Goal: Task Accomplishment & Management: Complete application form

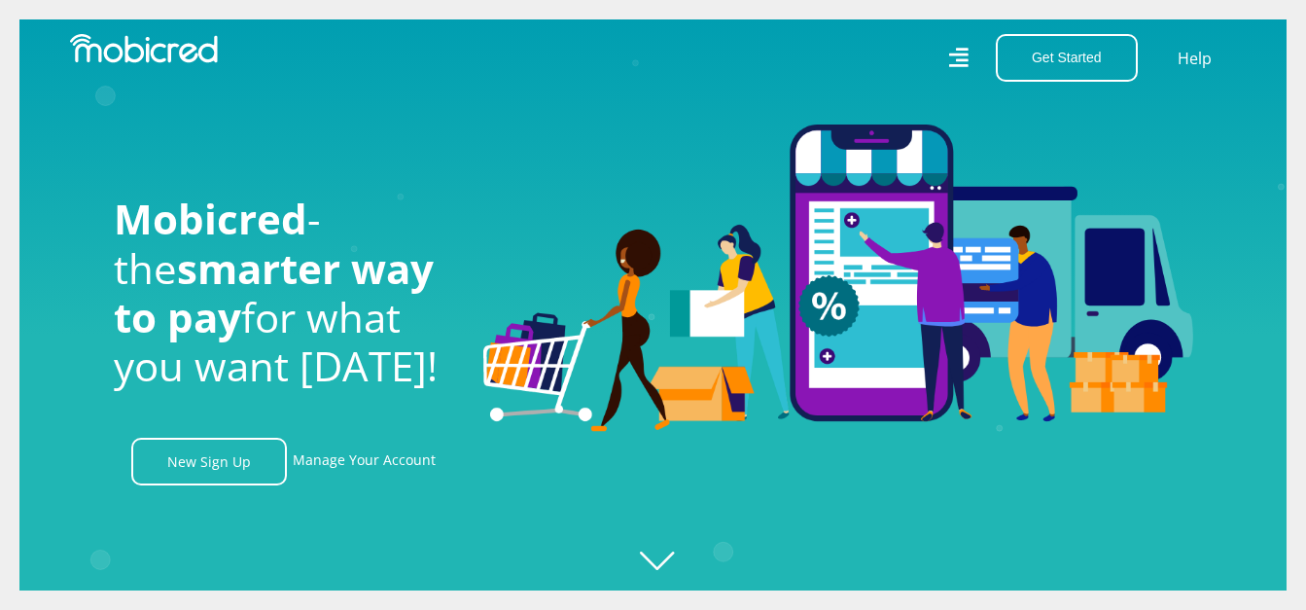
click at [963, 52] on icon at bounding box center [957, 58] width 19 height 28
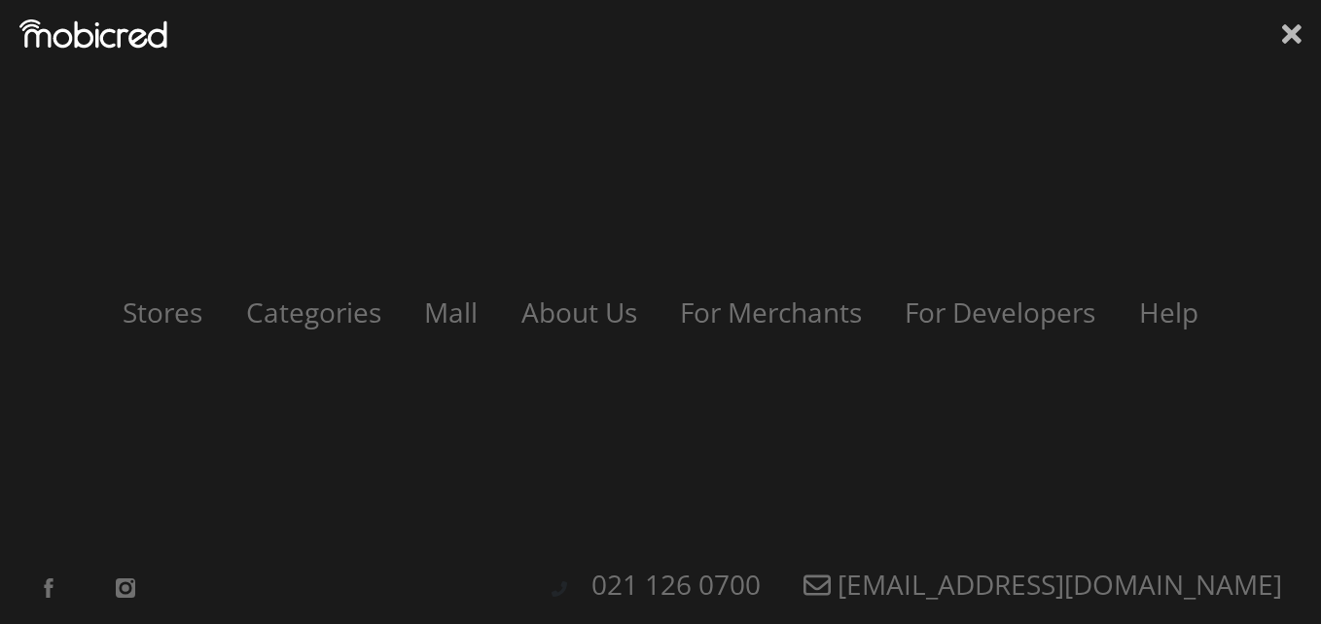
click at [1290, 33] on icon at bounding box center [1291, 33] width 19 height 19
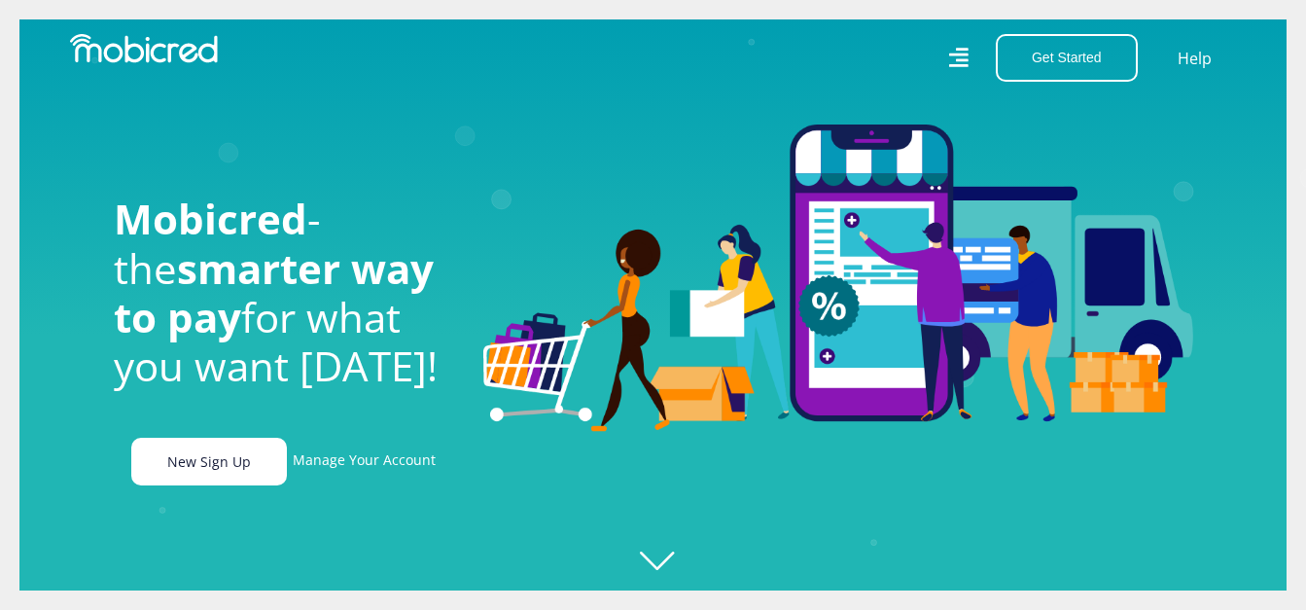
click at [210, 468] on link "New Sign Up" at bounding box center [209, 462] width 156 height 48
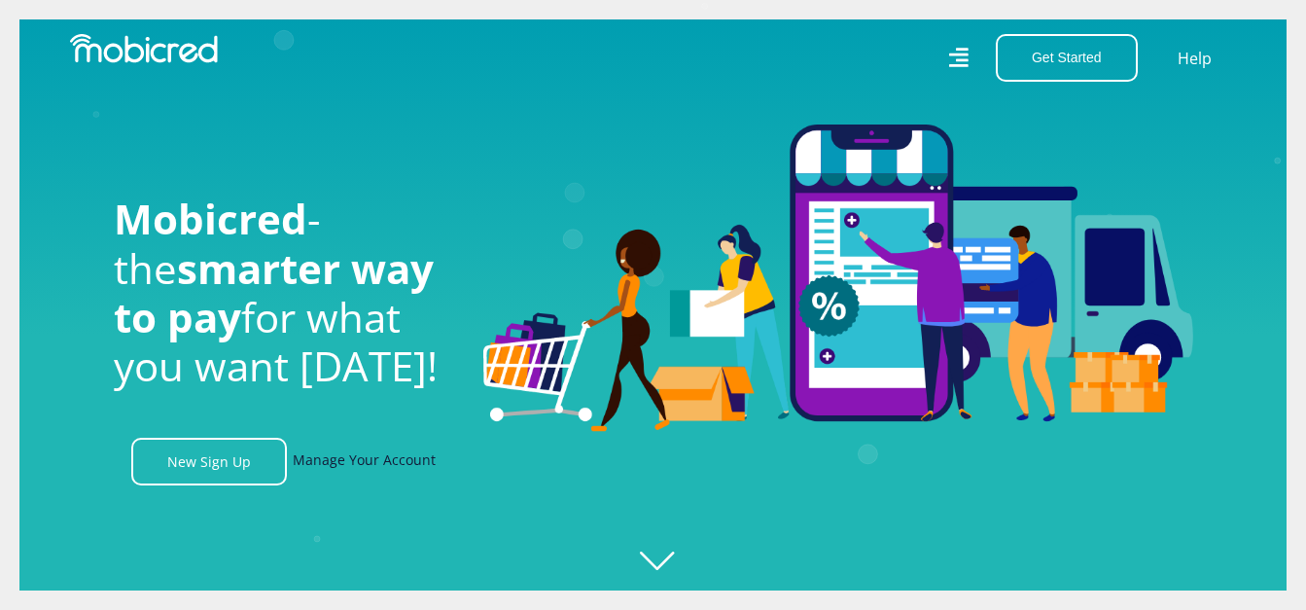
click at [355, 466] on link "Manage Your Account" at bounding box center [364, 462] width 143 height 48
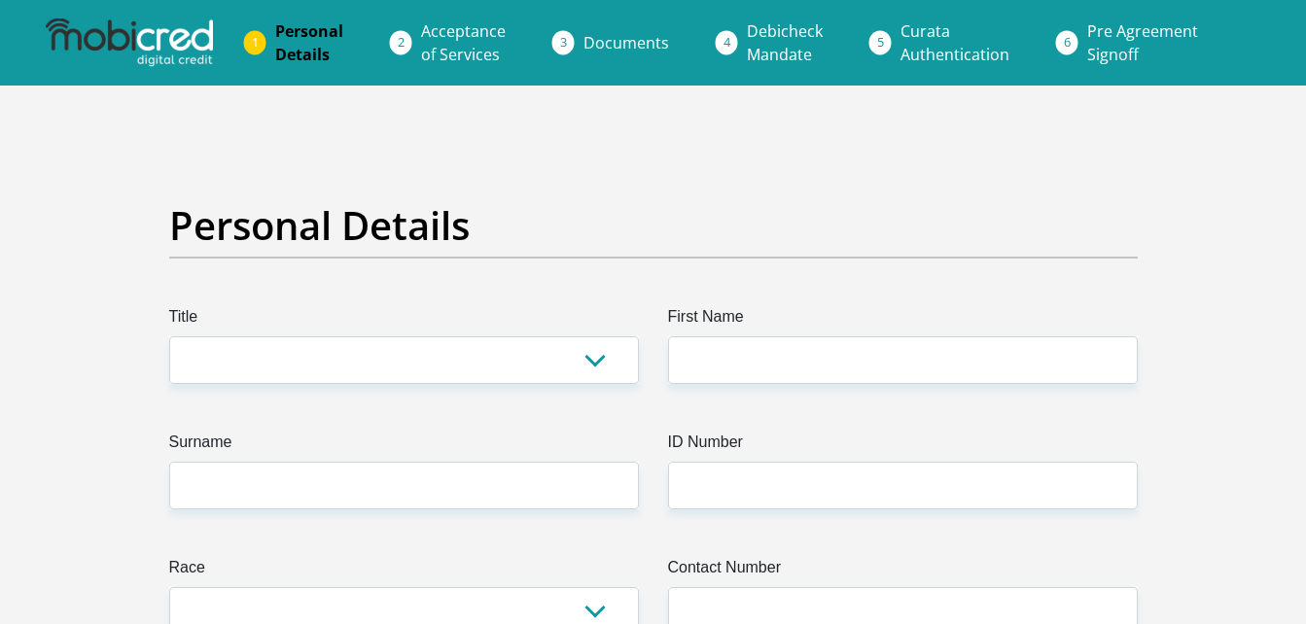
click at [275, 50] on link "Personal Details" at bounding box center [309, 43] width 99 height 62
click at [261, 44] on li "Personal Details" at bounding box center [333, 43] width 146 height 62
click at [136, 37] on img at bounding box center [129, 42] width 167 height 49
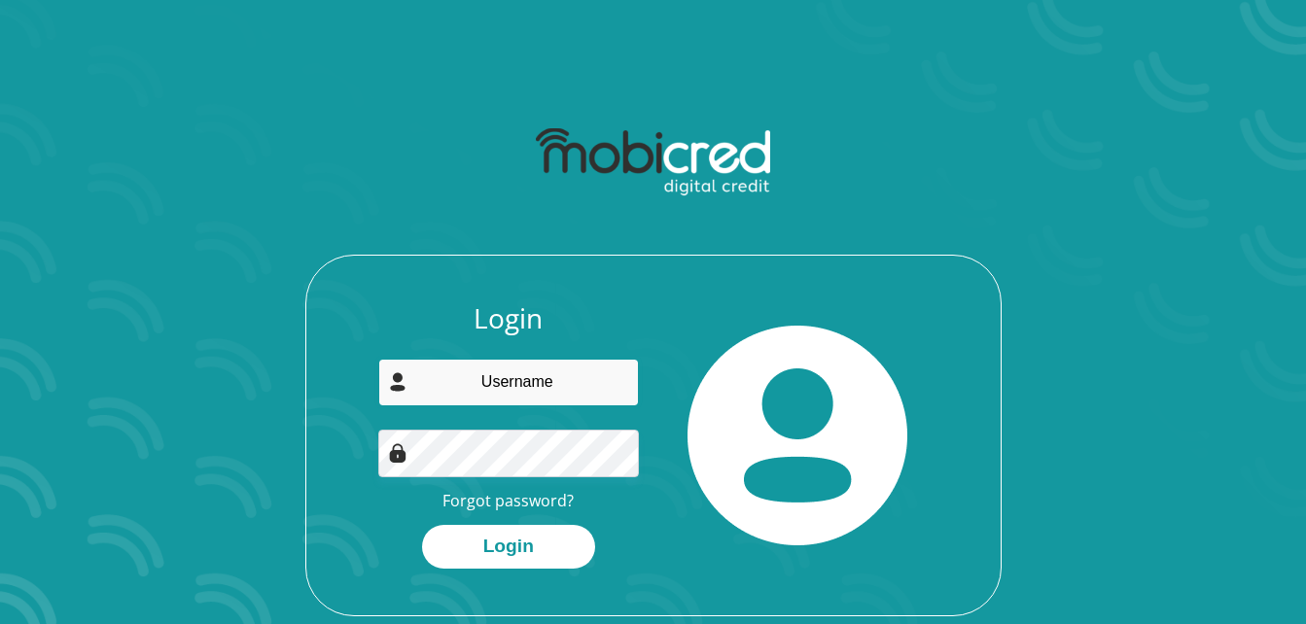
click at [547, 390] on input "email" at bounding box center [508, 383] width 261 height 48
type input "thapeloschalk12@gmail.com"
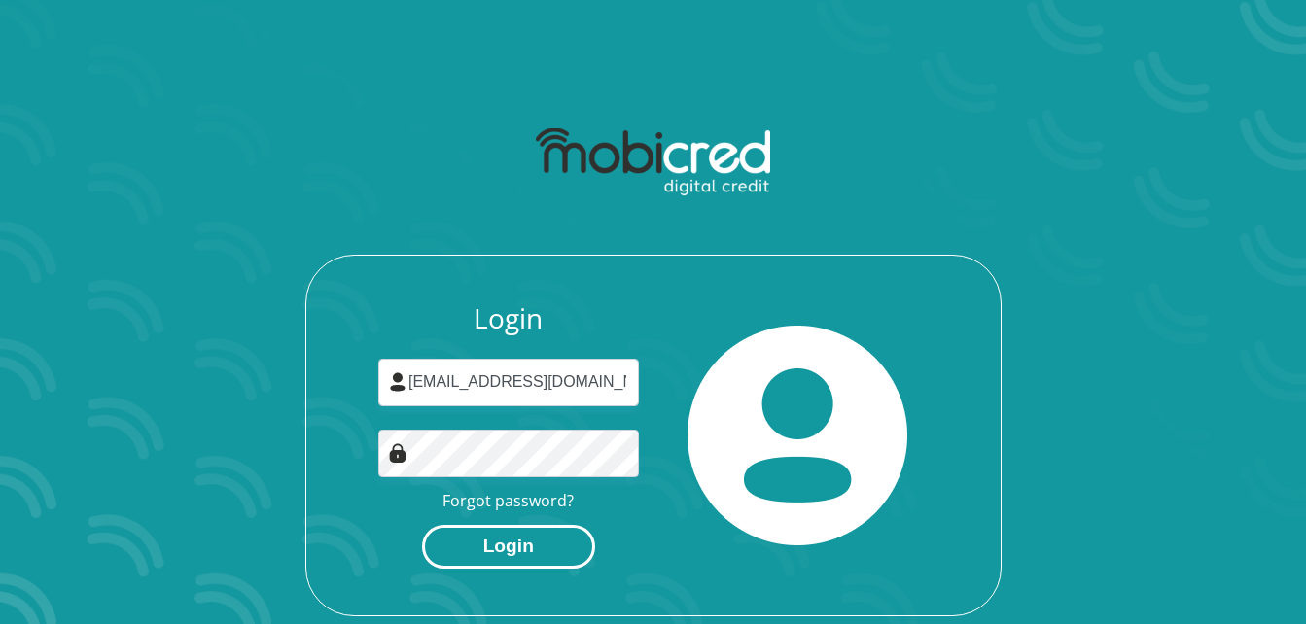
click at [508, 545] on button "Login" at bounding box center [508, 547] width 173 height 44
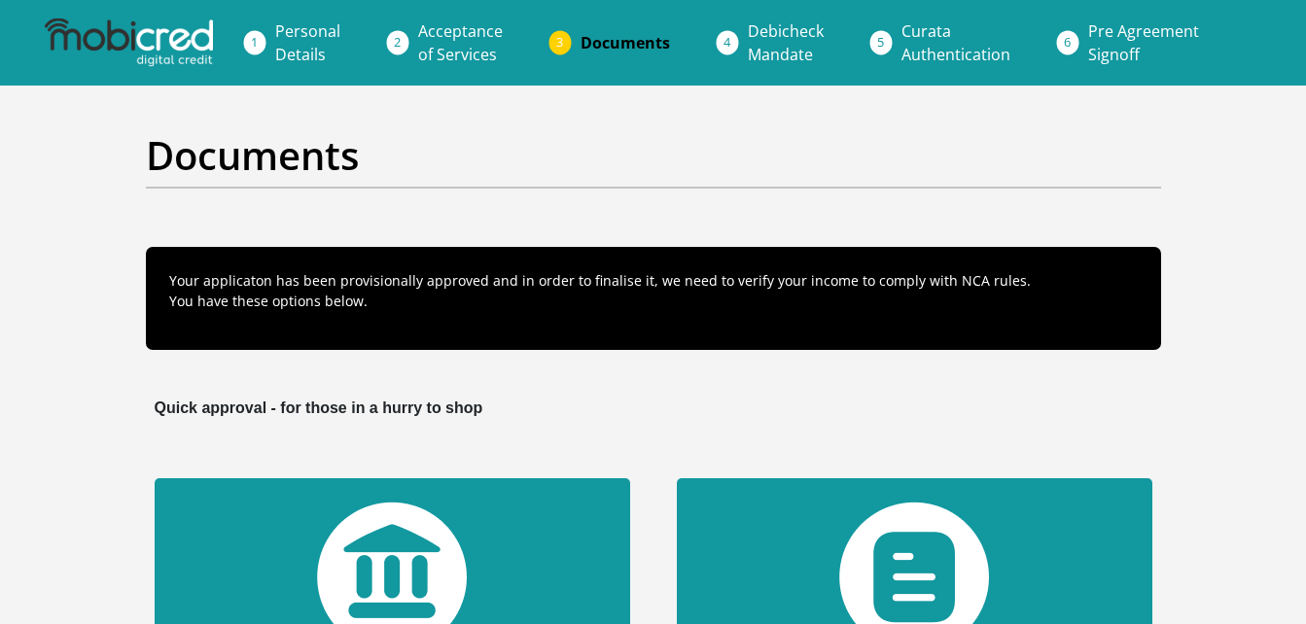
click at [340, 37] on span "Personal Details" at bounding box center [307, 42] width 65 height 45
click at [301, 37] on span "Personal Details" at bounding box center [307, 42] width 65 height 45
click at [263, 38] on li "Personal Details" at bounding box center [331, 43] width 143 height 62
click at [803, 40] on span "Debicheck Mandate" at bounding box center [786, 42] width 76 height 45
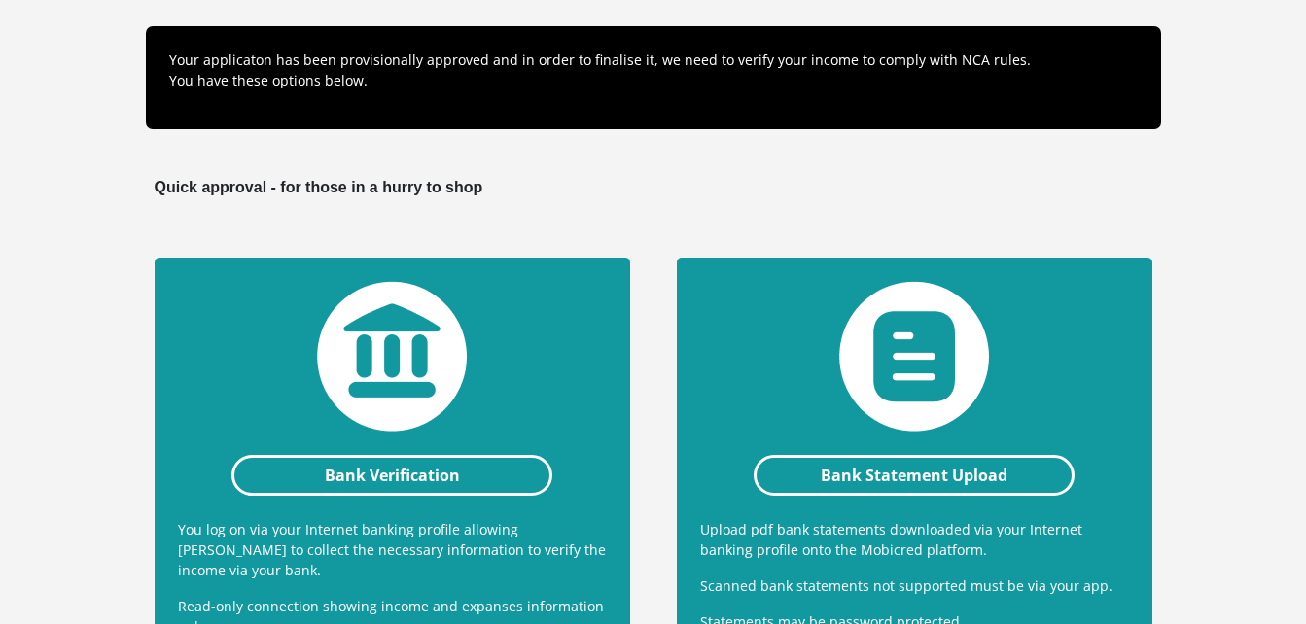
scroll to position [272, 0]
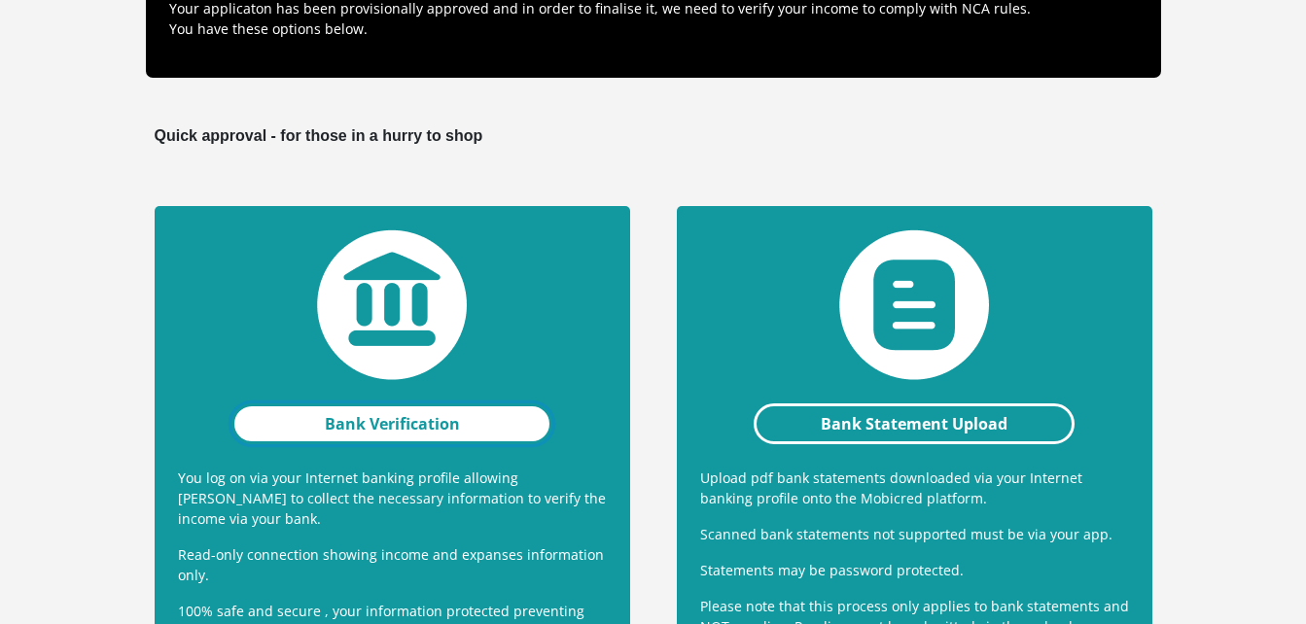
click at [388, 428] on link "Bank Verification" at bounding box center [392, 424] width 322 height 41
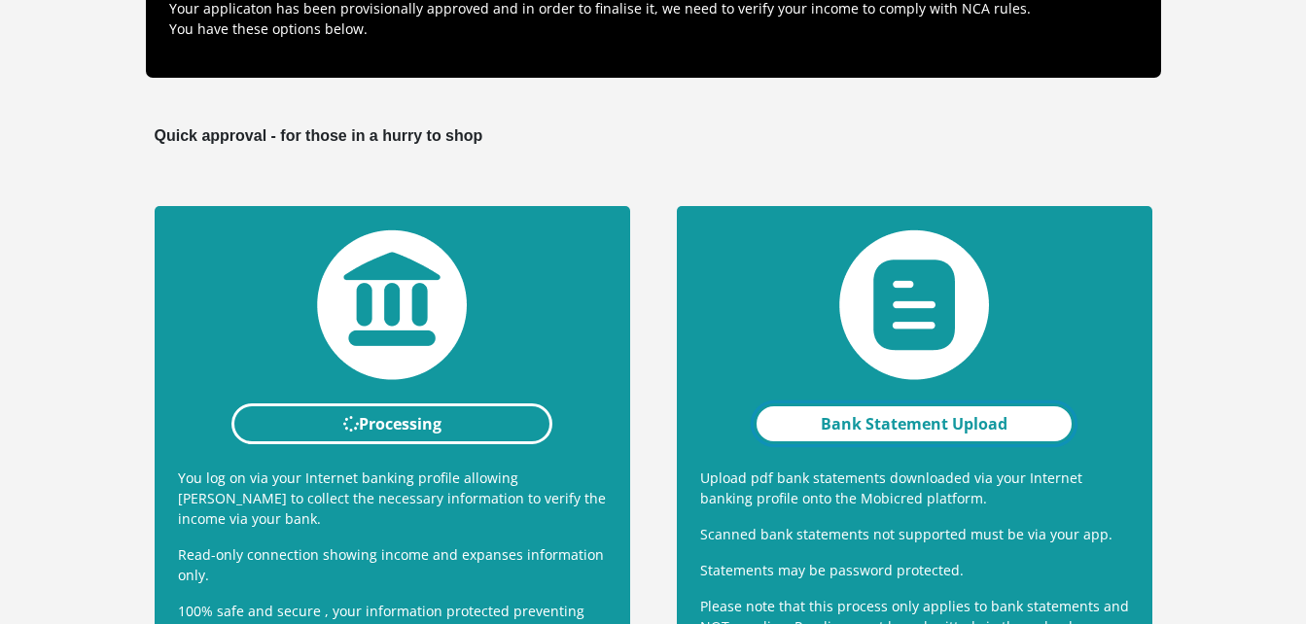
click at [871, 423] on link "Bank Statement Upload" at bounding box center [915, 424] width 322 height 41
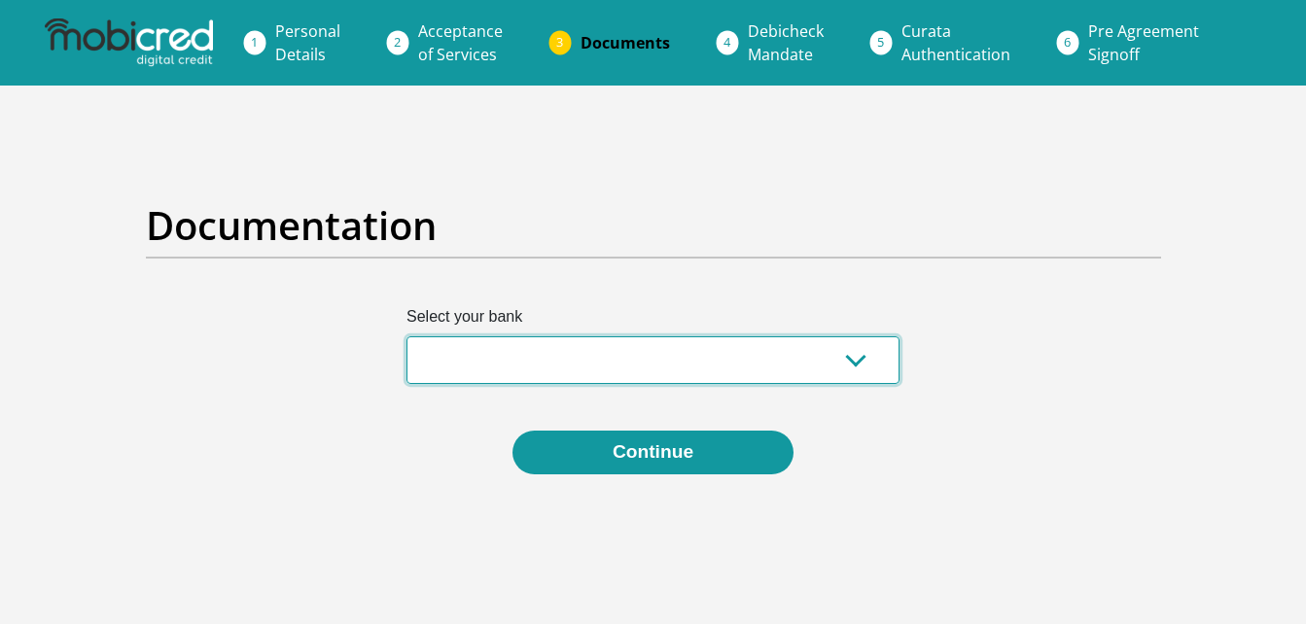
click at [863, 356] on select "Absa Capitec Bank Discovery Bank First National Bank Nedbank Standard Bank Tyme…" at bounding box center [652, 360] width 493 height 48
click at [479, 355] on select "Absa Capitec Bank Discovery Bank First National Bank Nedbank Standard Bank Tyme…" at bounding box center [652, 360] width 493 height 48
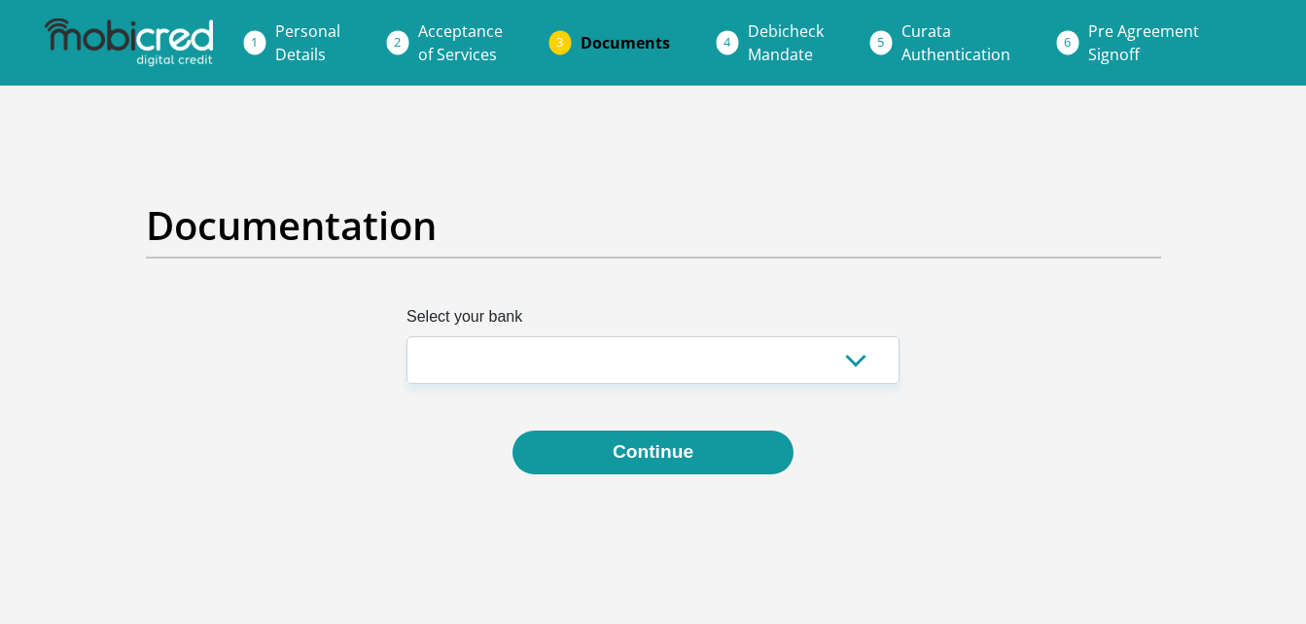
click at [1228, 418] on section "Documentation Select your bank Absa Capitec Bank Discovery Bank First National …" at bounding box center [653, 374] width 1306 height 576
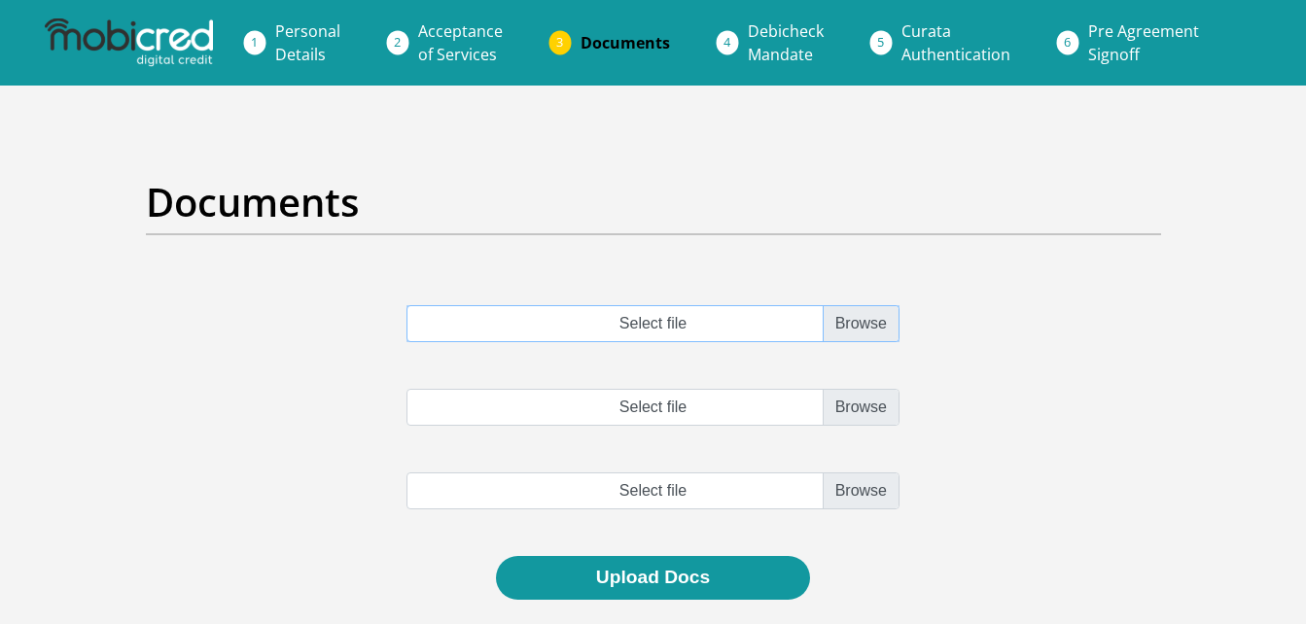
click at [846, 327] on input "Select file" at bounding box center [652, 323] width 493 height 37
type input "C:\fakepath\Online Statement.pdf"
click at [861, 415] on input "Select file" at bounding box center [652, 407] width 493 height 37
type input "C:\fakepath\Online Statement (2).pdf"
click at [855, 488] on input "file" at bounding box center [652, 491] width 493 height 37
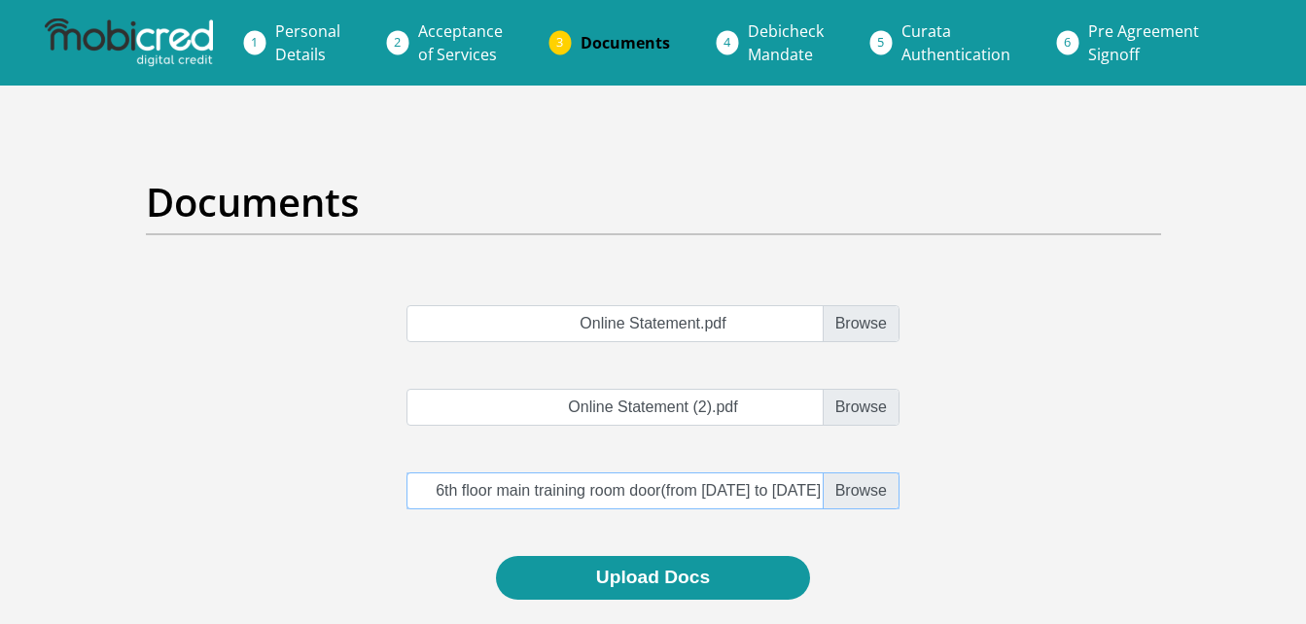
click at [851, 485] on input "file" at bounding box center [652, 491] width 493 height 37
type input "C:\fakepath\Online Statement (1).pdf"
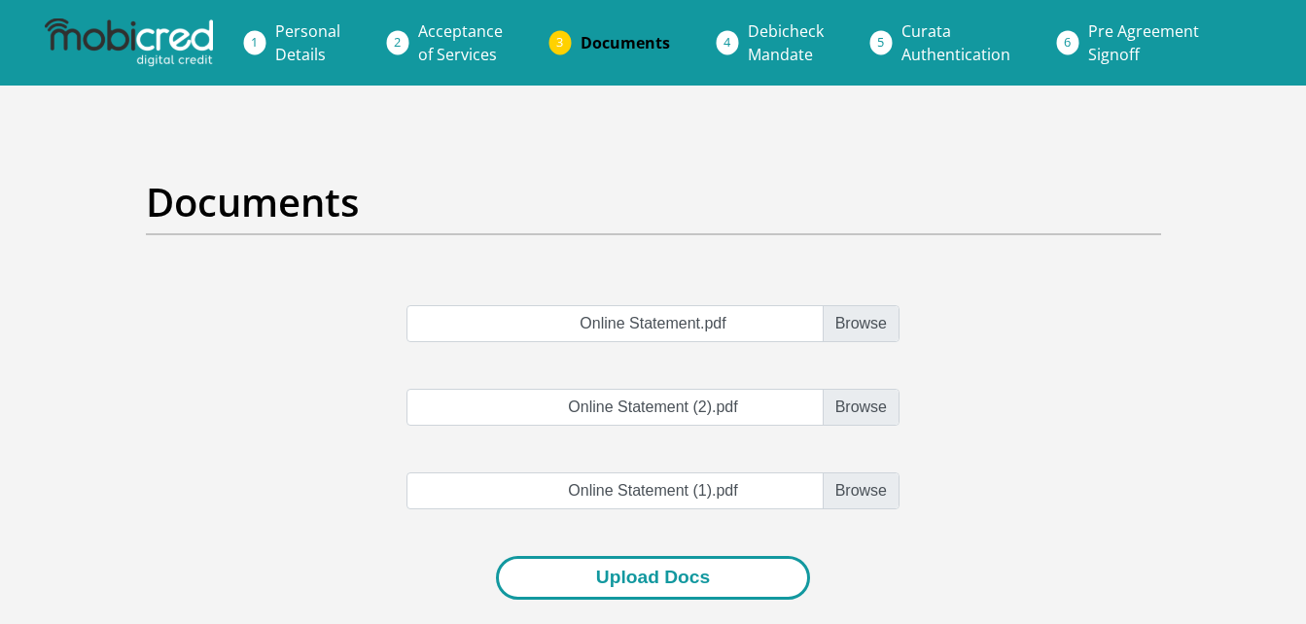
click at [689, 578] on button "Upload Docs" at bounding box center [653, 578] width 314 height 44
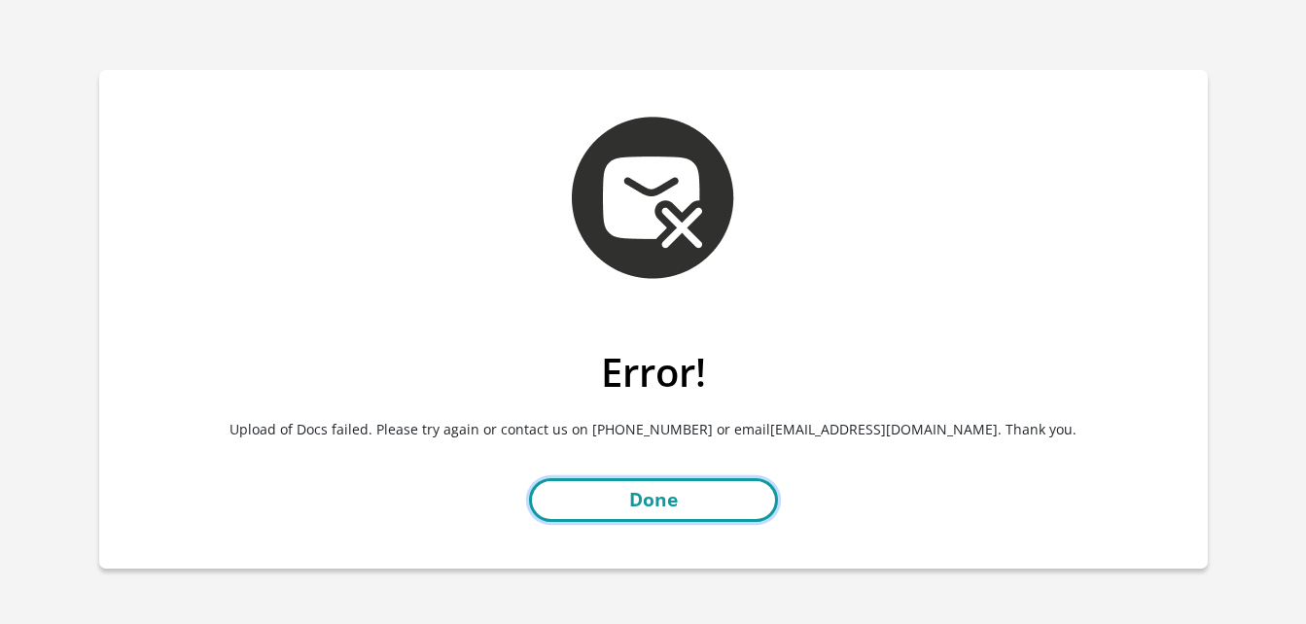
click at [649, 503] on link "Done" at bounding box center [653, 500] width 249 height 44
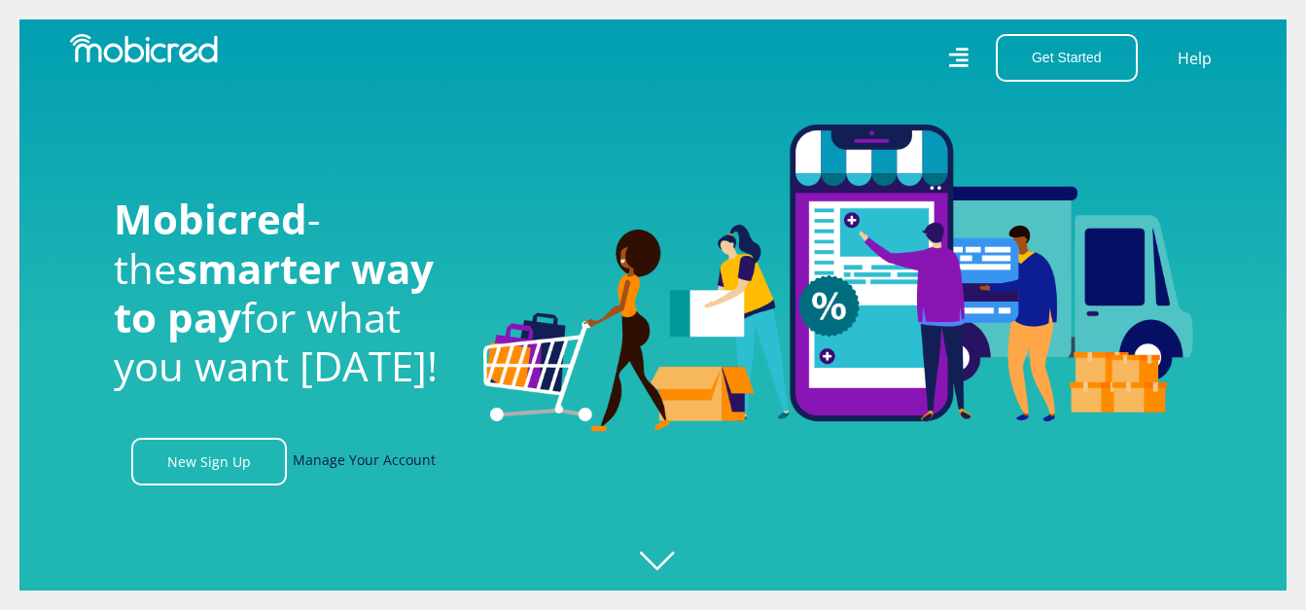
scroll to position [0, 1386]
click at [355, 461] on link "Manage Your Account" at bounding box center [364, 462] width 143 height 48
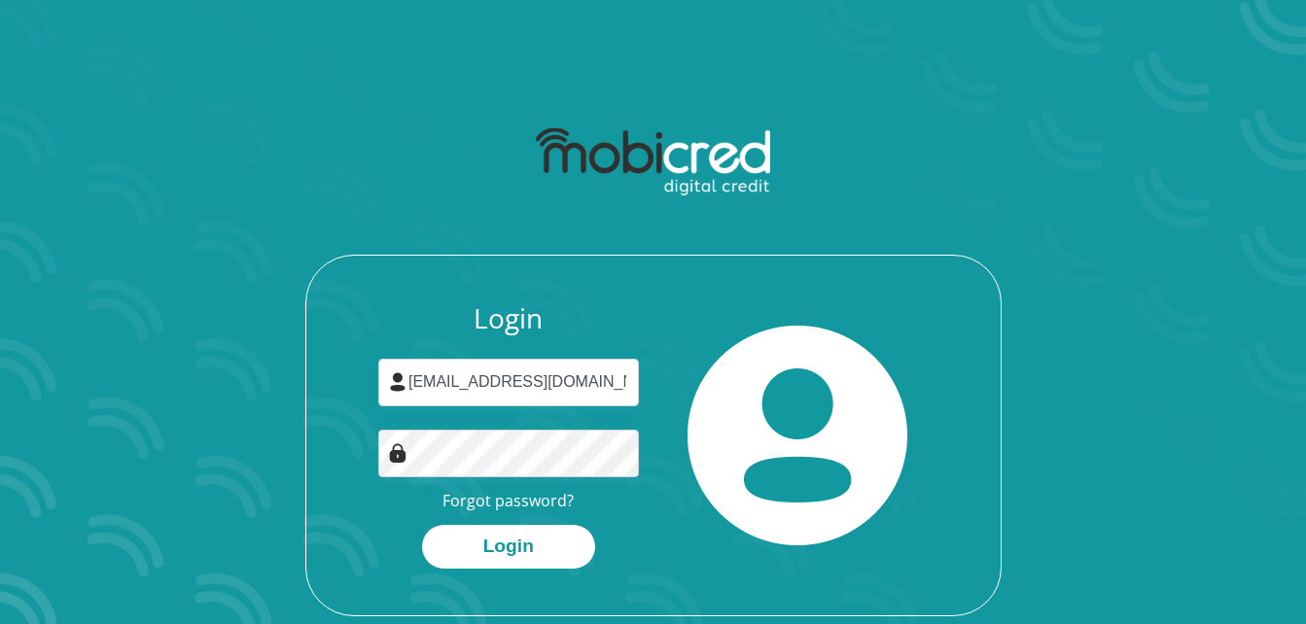
click at [531, 558] on button "Login" at bounding box center [508, 547] width 173 height 44
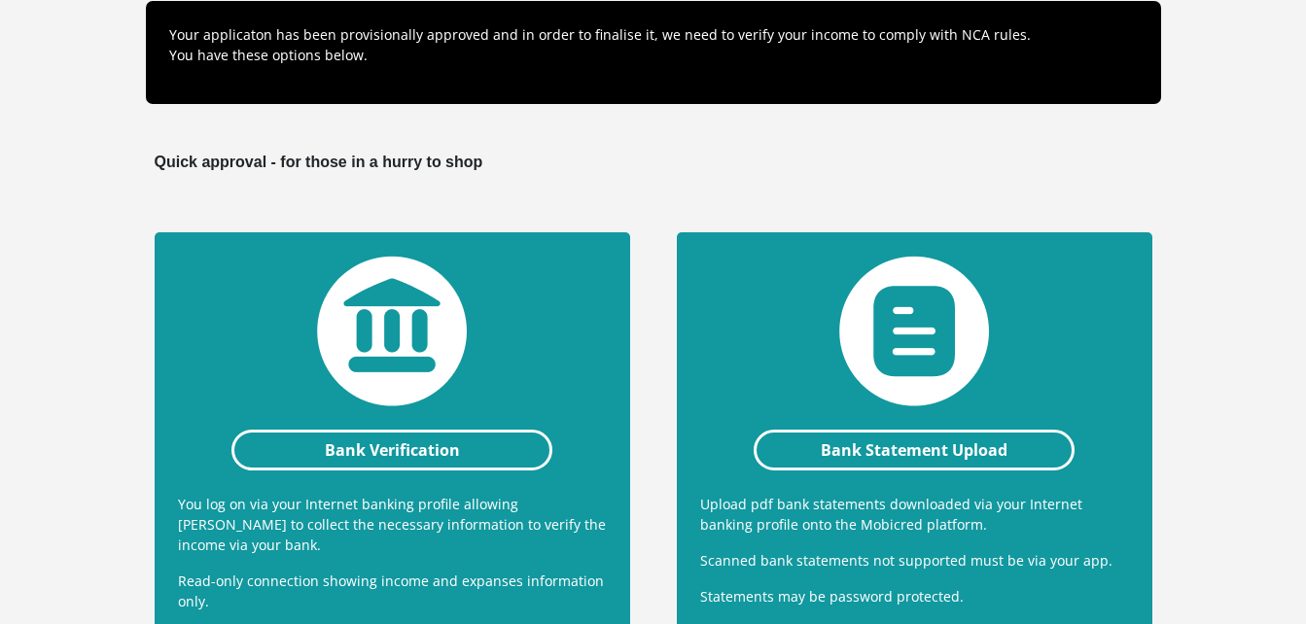
scroll to position [336, 0]
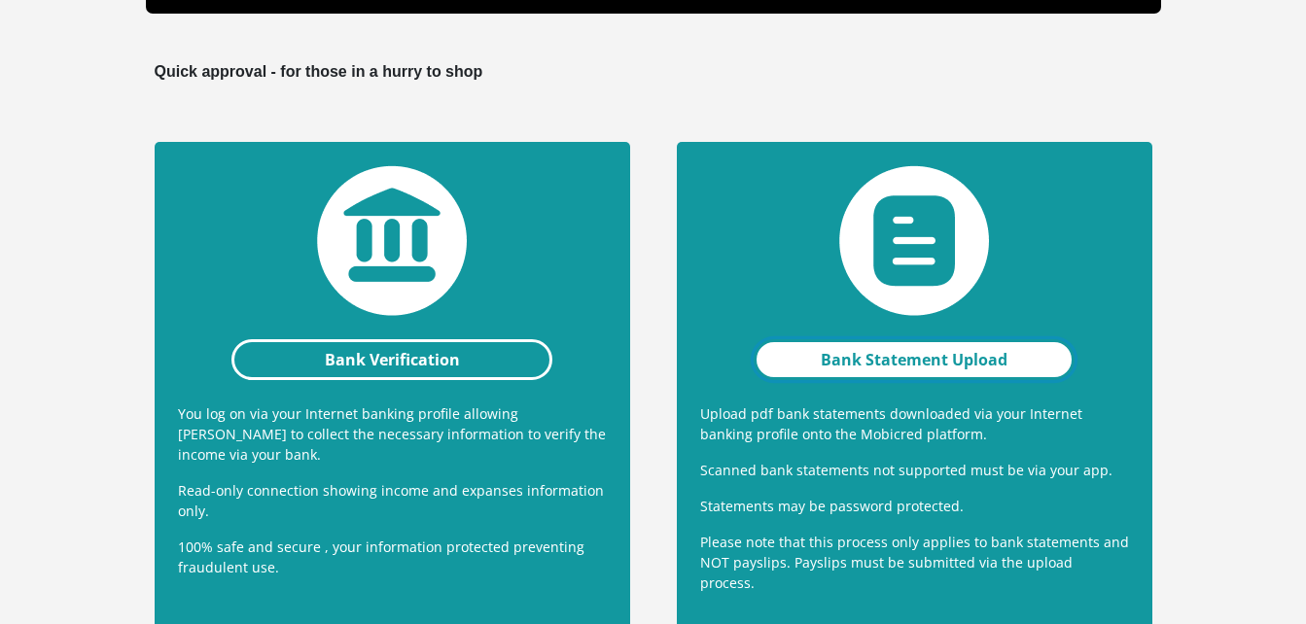
click at [896, 368] on link "Bank Statement Upload" at bounding box center [915, 359] width 322 height 41
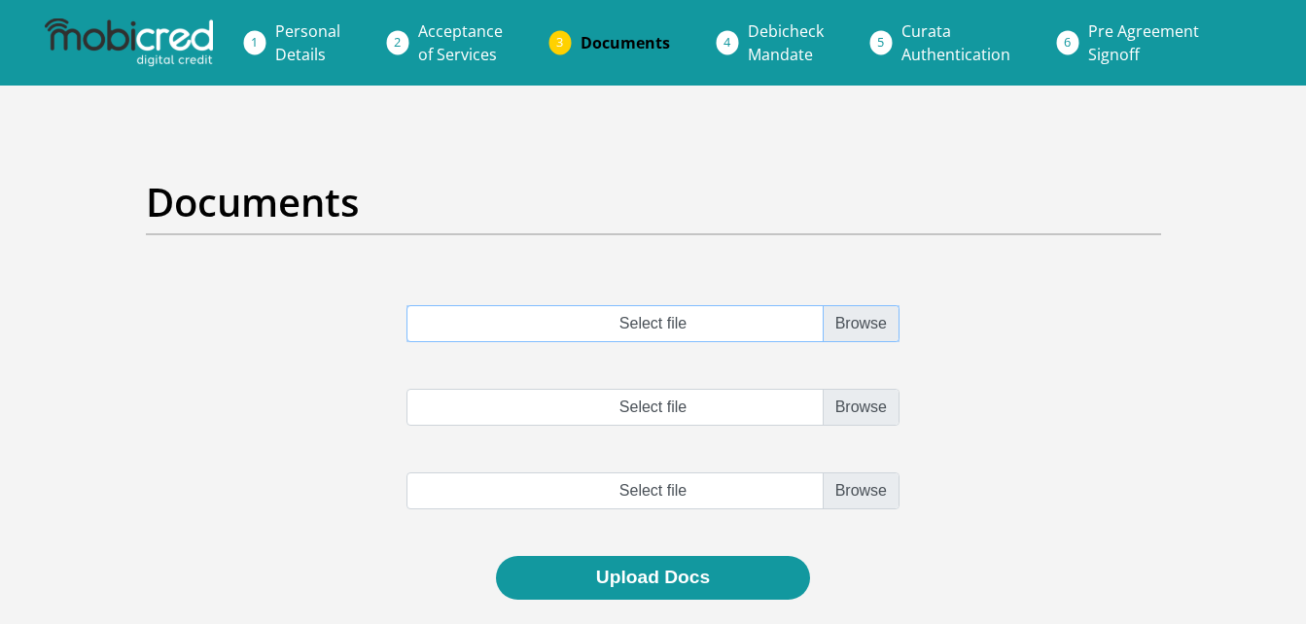
click at [854, 321] on input "Select file" at bounding box center [652, 323] width 493 height 37
type input "C:\fakepath\Online Statement (1).pdf"
click at [855, 401] on input "Select file" at bounding box center [652, 407] width 493 height 37
type input "C:\fakepath\Online Statement.pdf"
click at [635, 494] on input "file" at bounding box center [652, 491] width 493 height 37
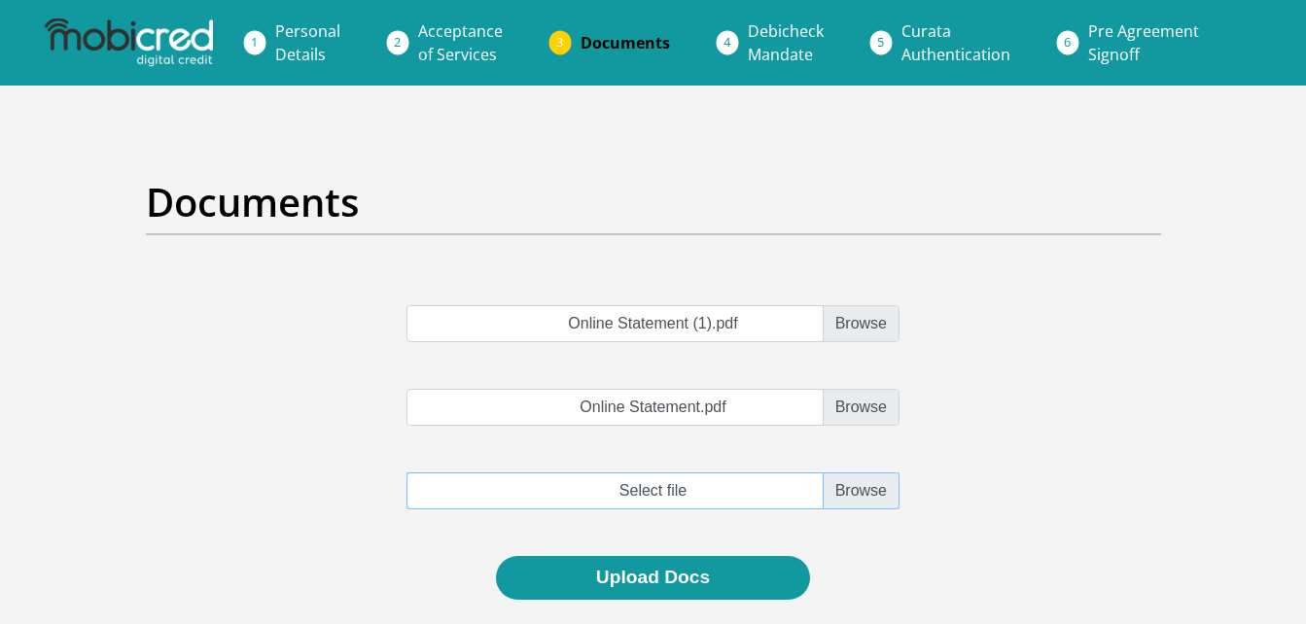
type input "C:\fakepath\Online Statement (2).pdf"
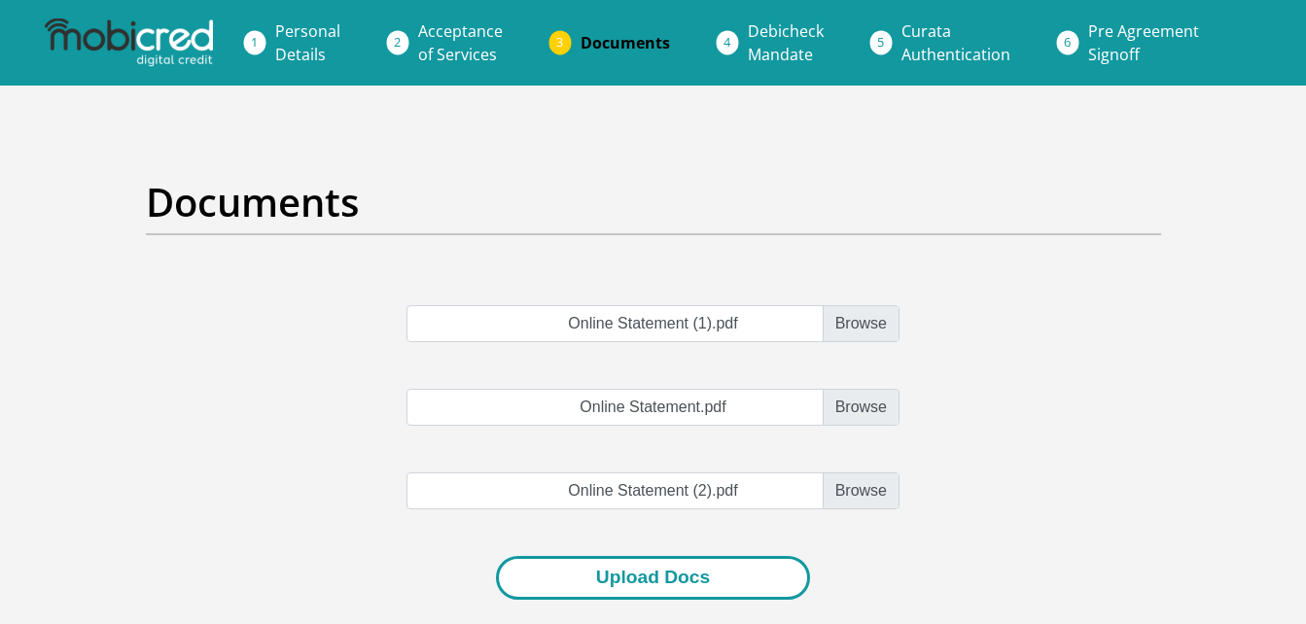
click at [721, 577] on button "Upload Docs" at bounding box center [653, 578] width 314 height 44
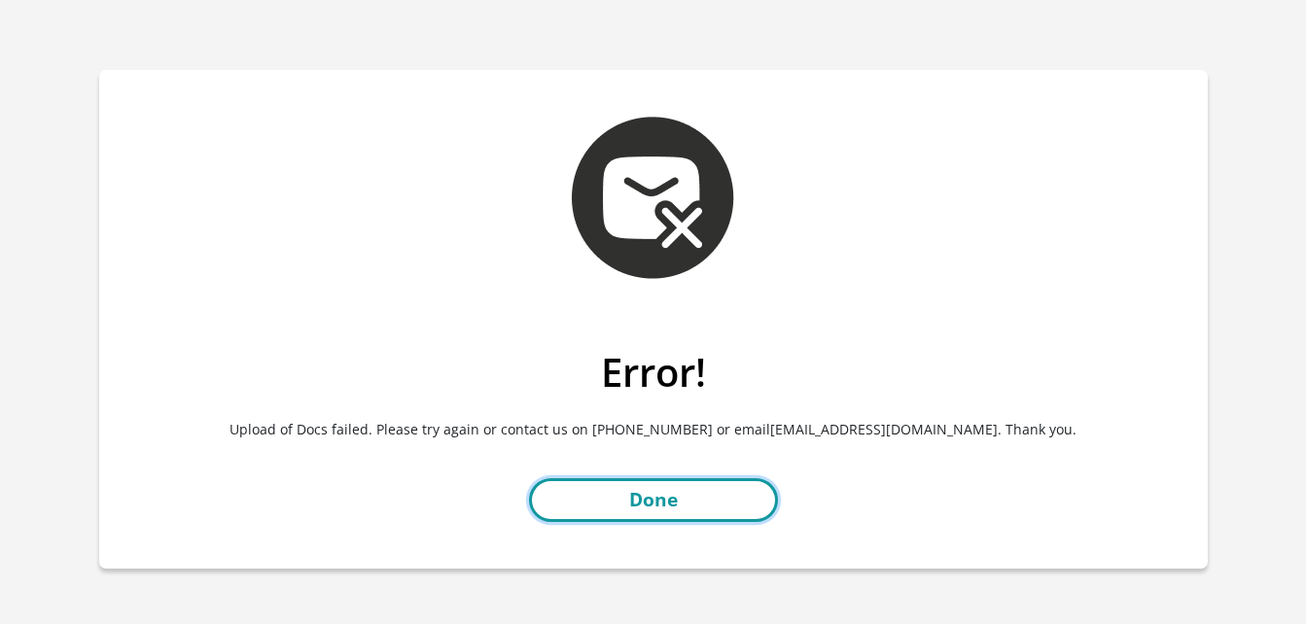
click at [704, 493] on link "Done" at bounding box center [653, 500] width 249 height 44
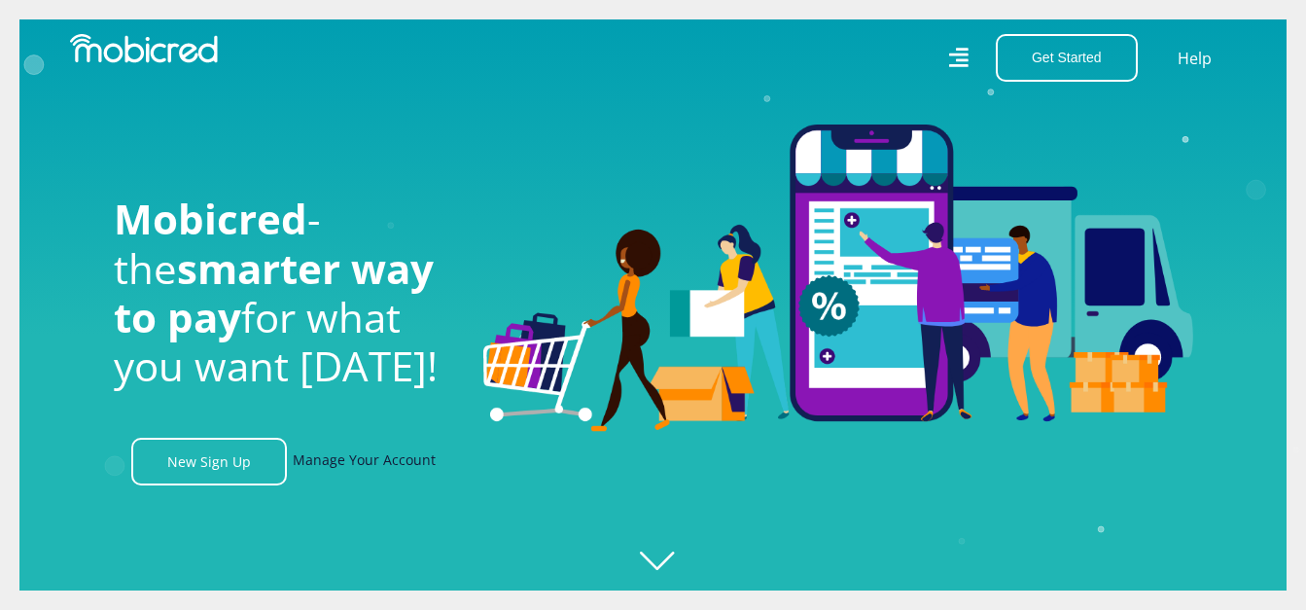
click at [330, 464] on link "Manage Your Account" at bounding box center [364, 462] width 143 height 48
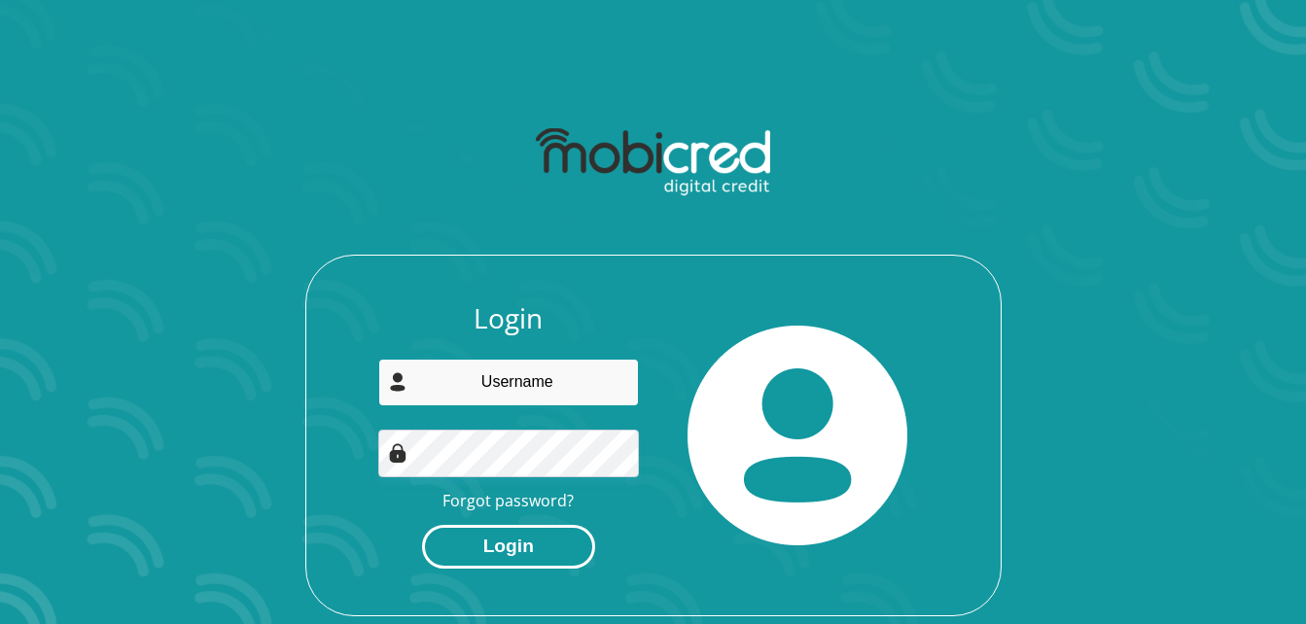
type input "[EMAIL_ADDRESS][DOMAIN_NAME]"
click at [507, 550] on button "Login" at bounding box center [508, 547] width 173 height 44
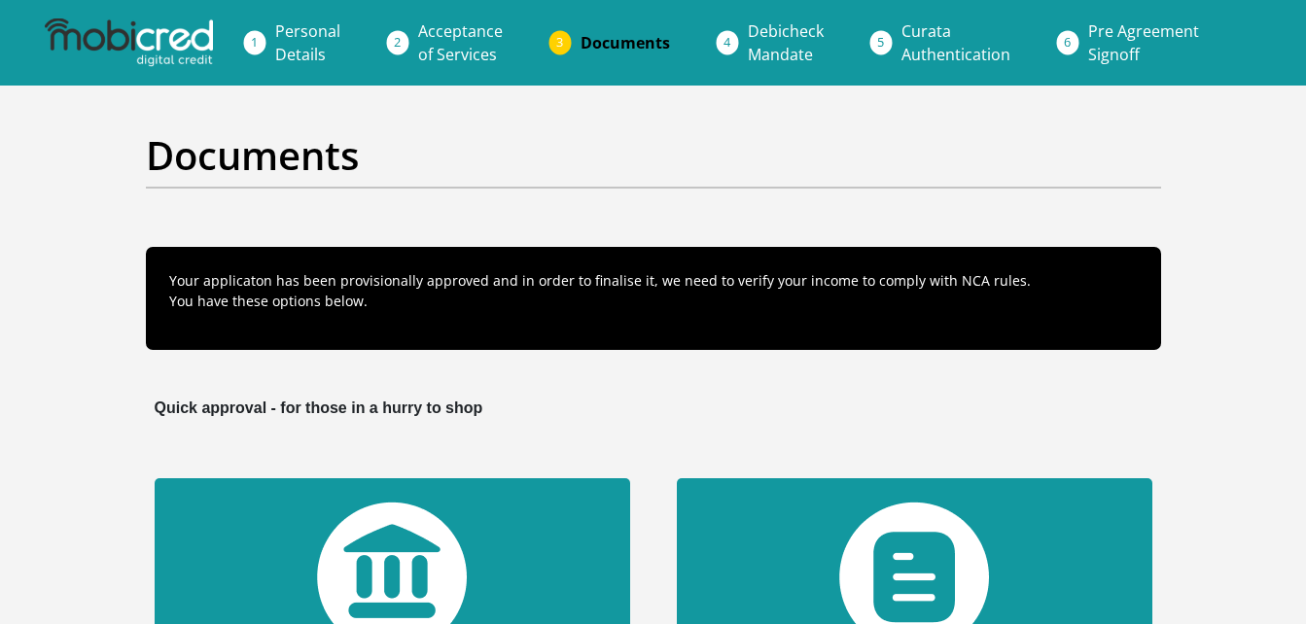
click at [986, 551] on img at bounding box center [914, 577] width 150 height 151
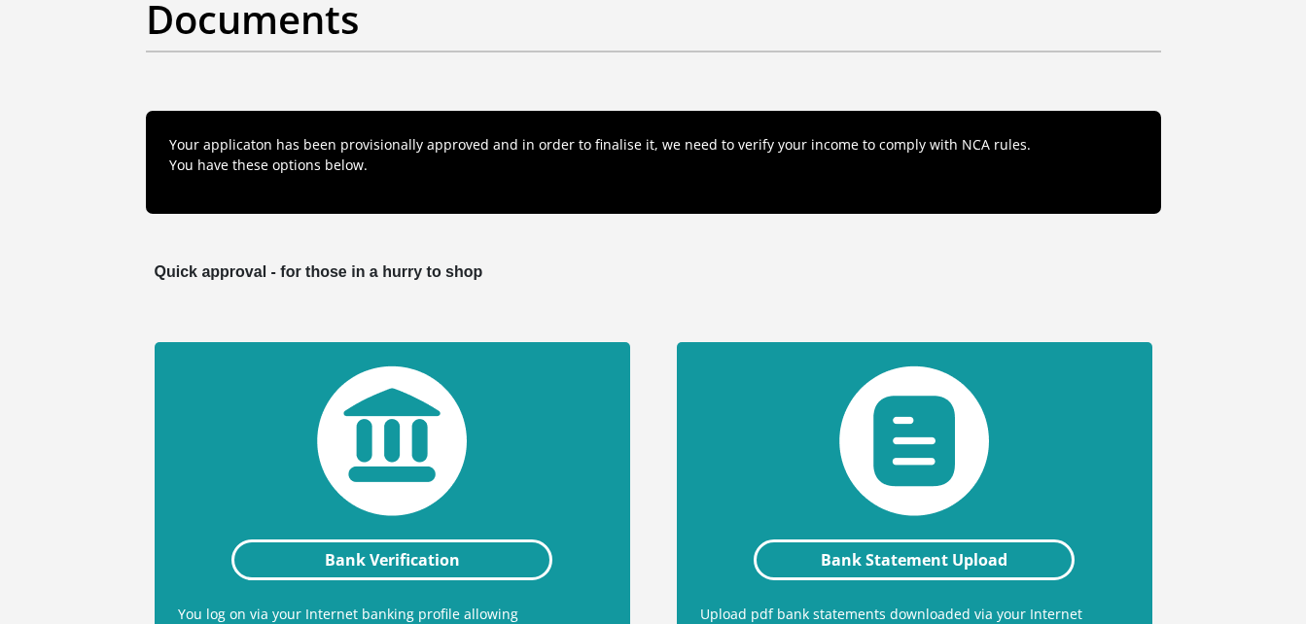
scroll to position [156, 0]
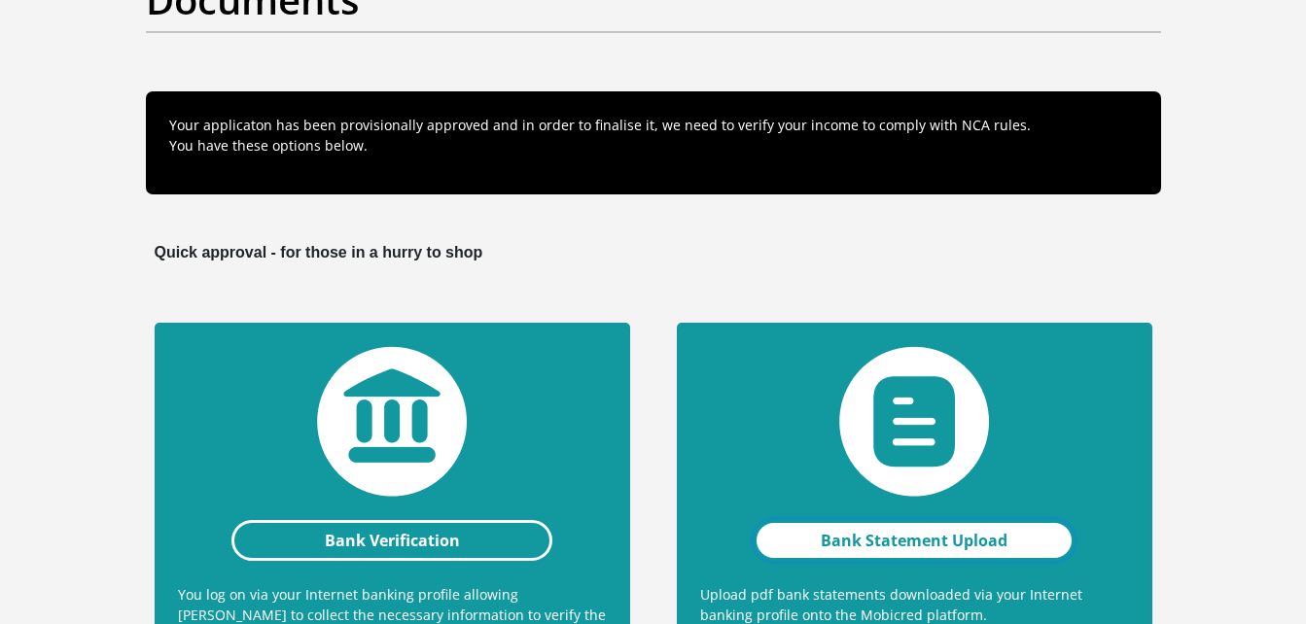
click at [907, 536] on link "Bank Statement Upload" at bounding box center [915, 540] width 322 height 41
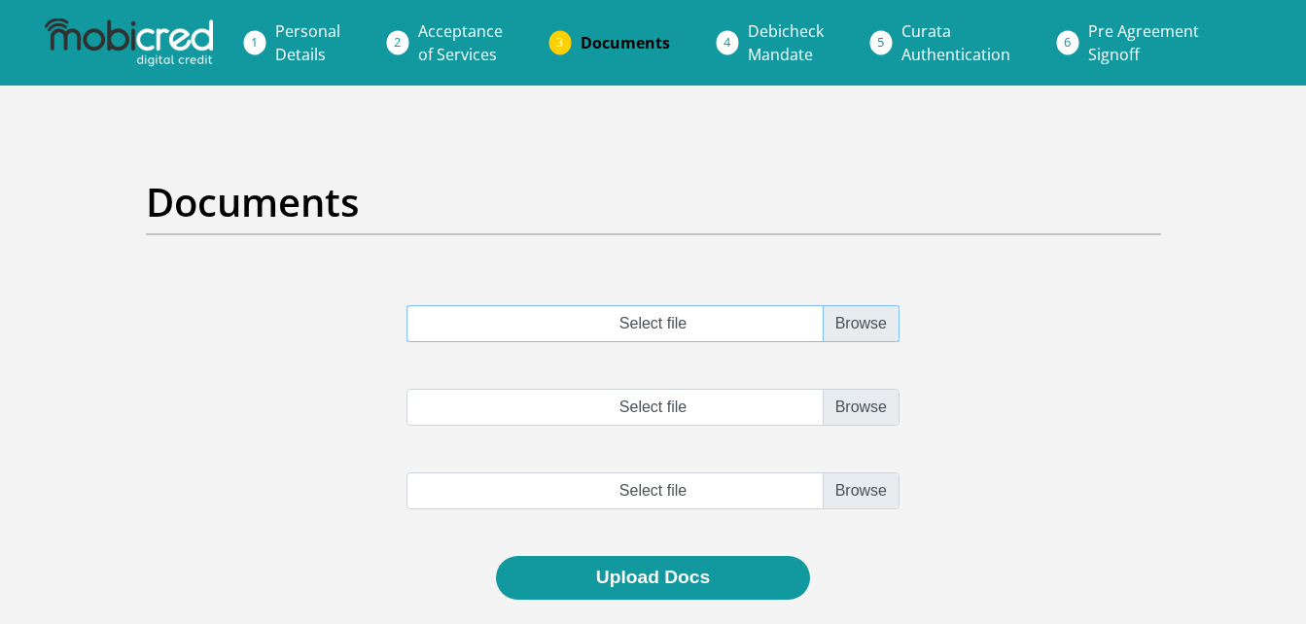
click at [845, 330] on input "Select file" at bounding box center [652, 323] width 493 height 37
type input "C:\fakepath\Online Statement.pdf"
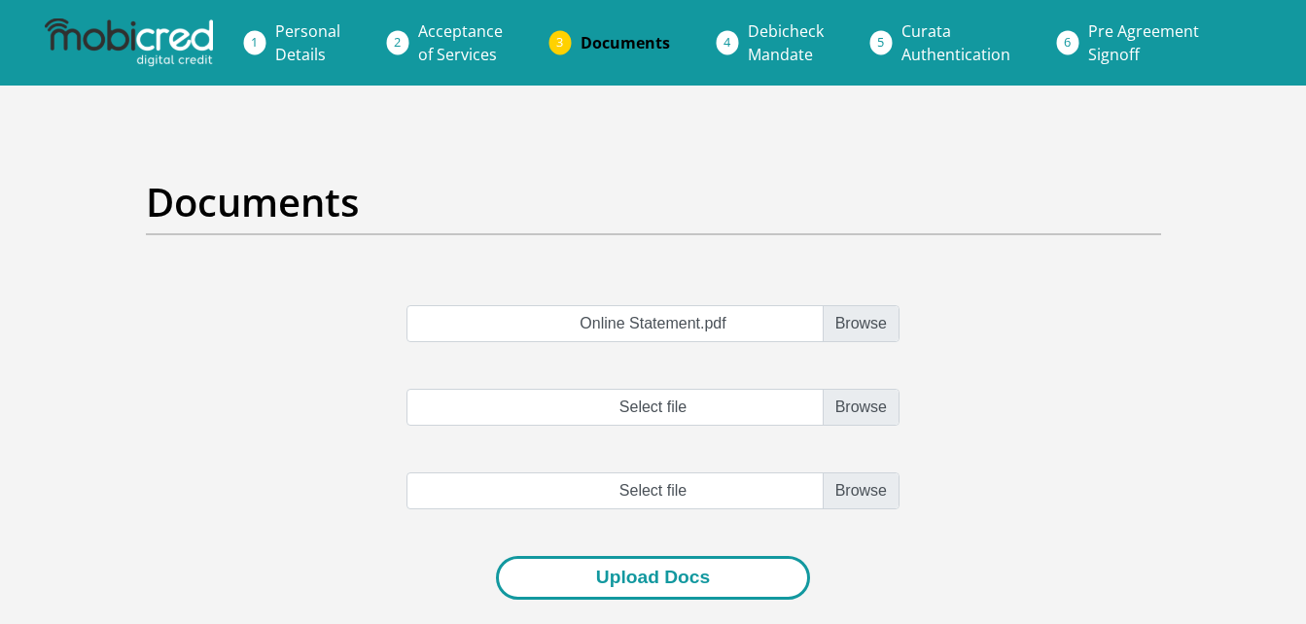
click at [645, 558] on button "Upload Docs" at bounding box center [653, 578] width 314 height 44
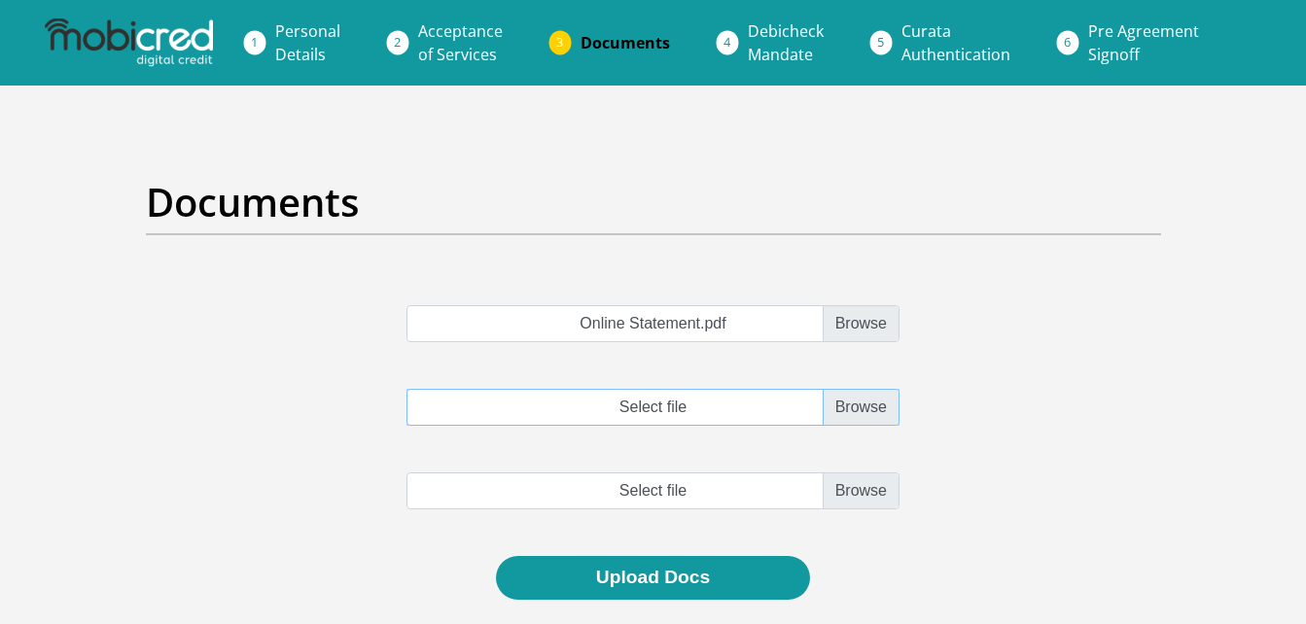
click at [726, 406] on input "Select file" at bounding box center [652, 407] width 493 height 37
type input "C:\fakepath\Online Statement (2).pdf"
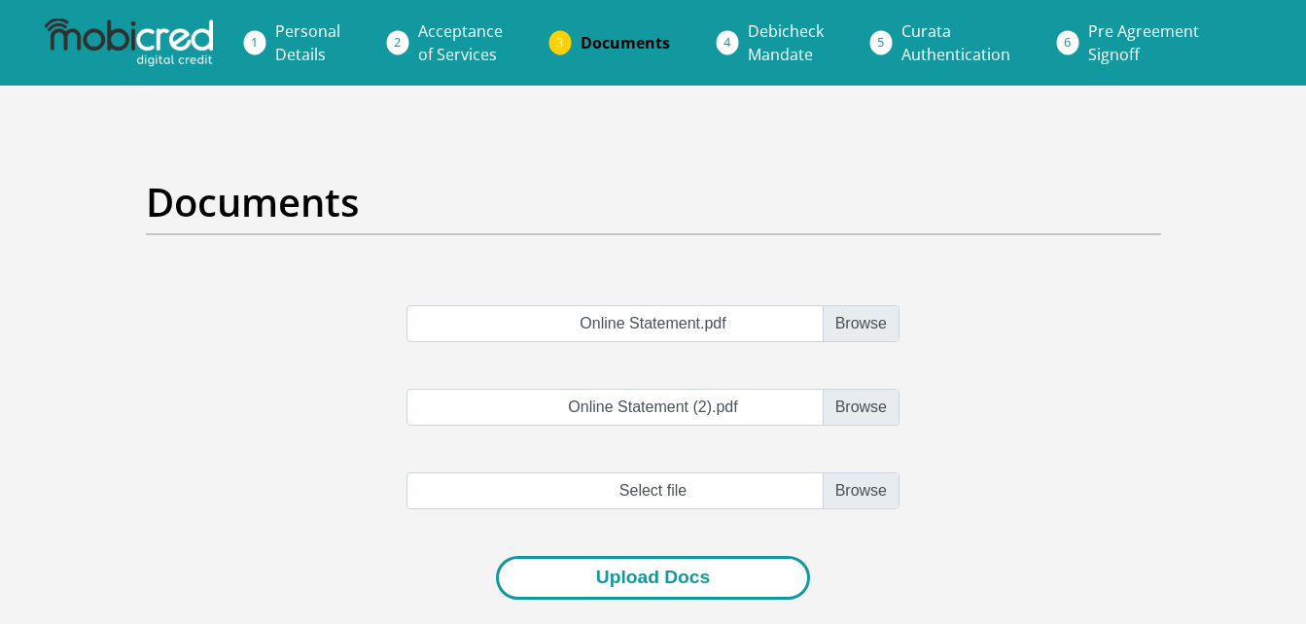
click at [685, 581] on button "Upload Docs" at bounding box center [653, 578] width 314 height 44
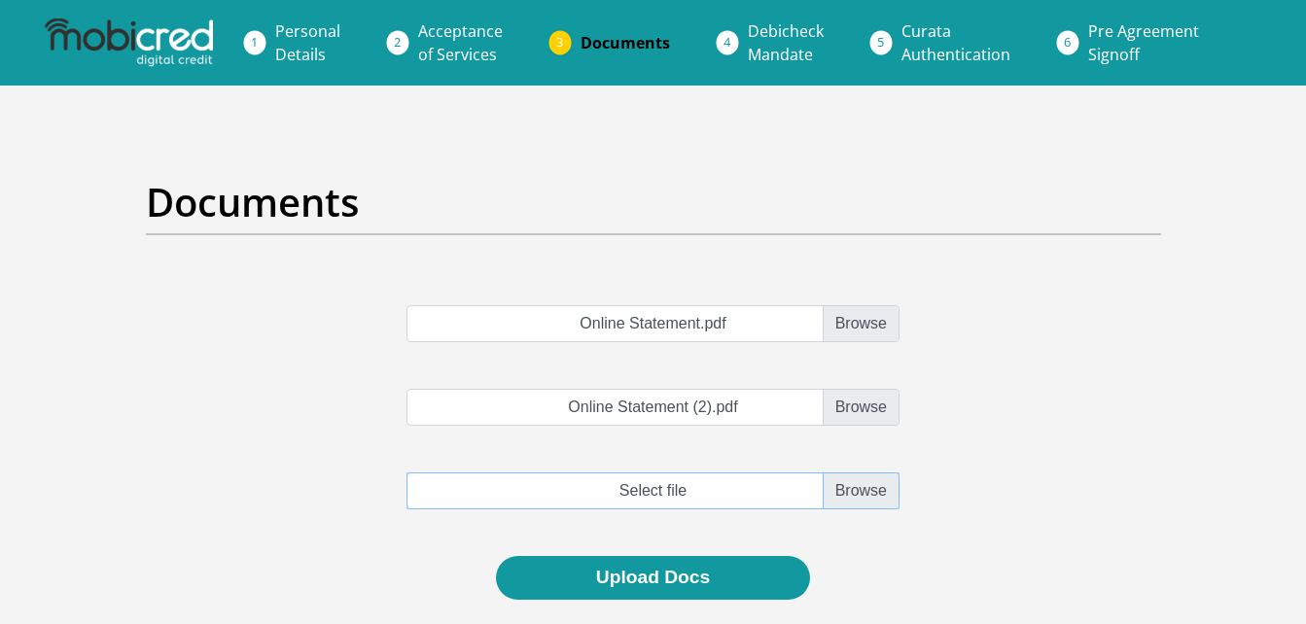
click at [860, 493] on input "file" at bounding box center [652, 491] width 493 height 37
type input "C:\fakepath\Online Statement (1).pdf"
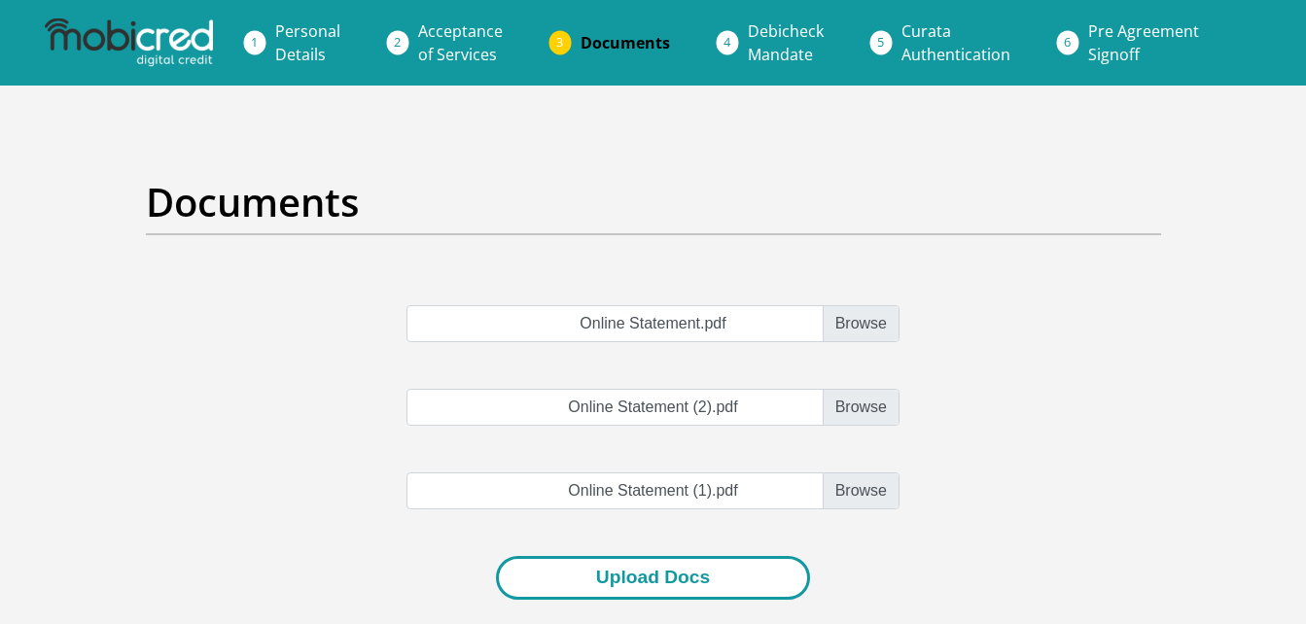
click at [680, 586] on button "Upload Docs" at bounding box center [653, 578] width 314 height 44
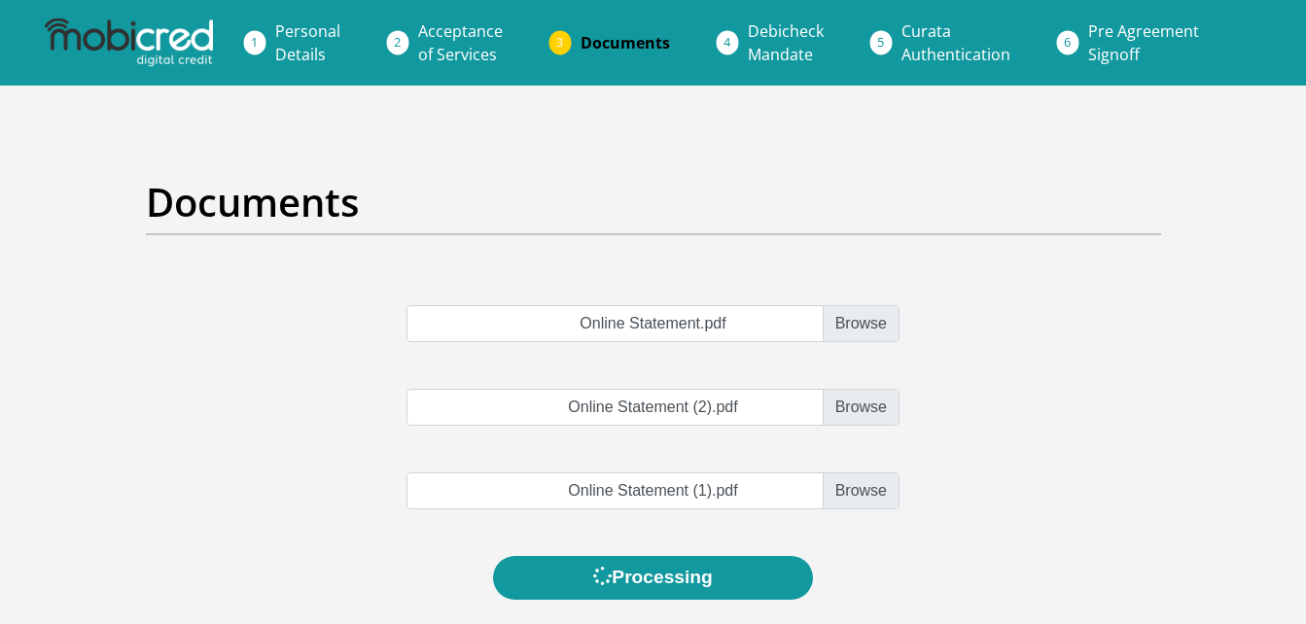
click at [170, 162] on div "Documents Online Statement.pdf Online Statement (2).pdf Online Statement (1).pd…" at bounding box center [653, 389] width 1109 height 514
click at [857, 317] on input "Select file" at bounding box center [652, 323] width 493 height 37
type input "C:\fakepath\Online Statement (1).pdf"
click at [855, 402] on input "Select file" at bounding box center [652, 407] width 493 height 37
type input "C:\fakepath\Online Statement (2).pdf"
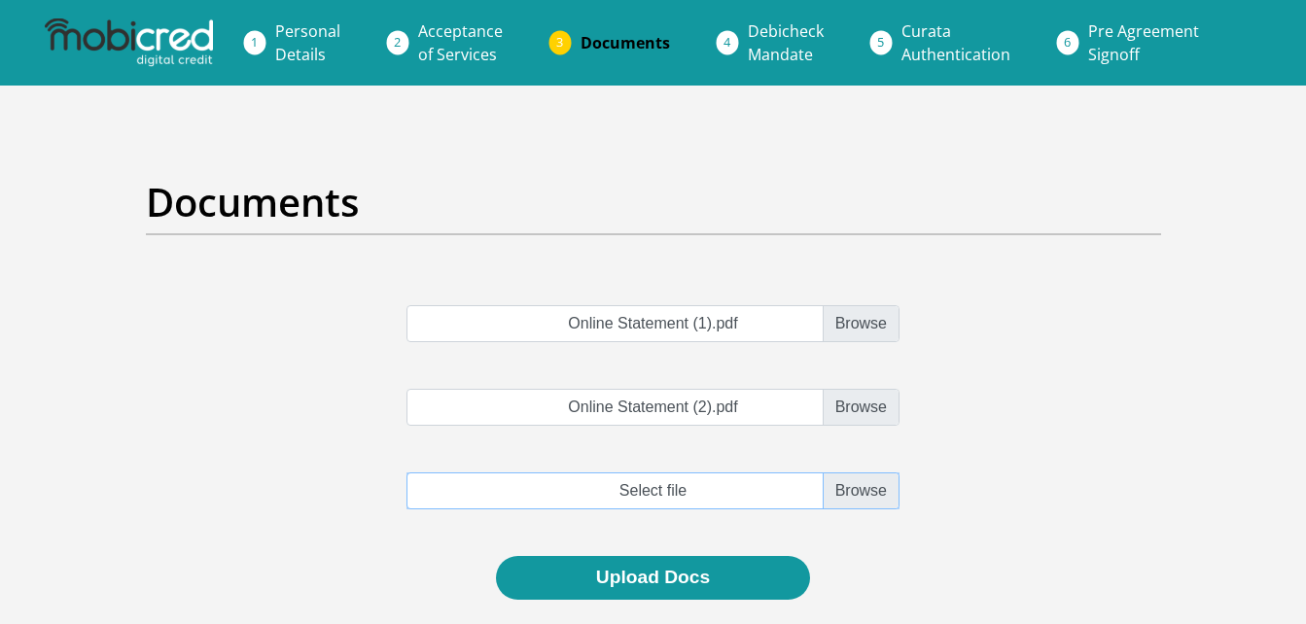
click at [866, 491] on input "file" at bounding box center [652, 491] width 493 height 37
type input "C:\fakepath\Online Statement.pdf"
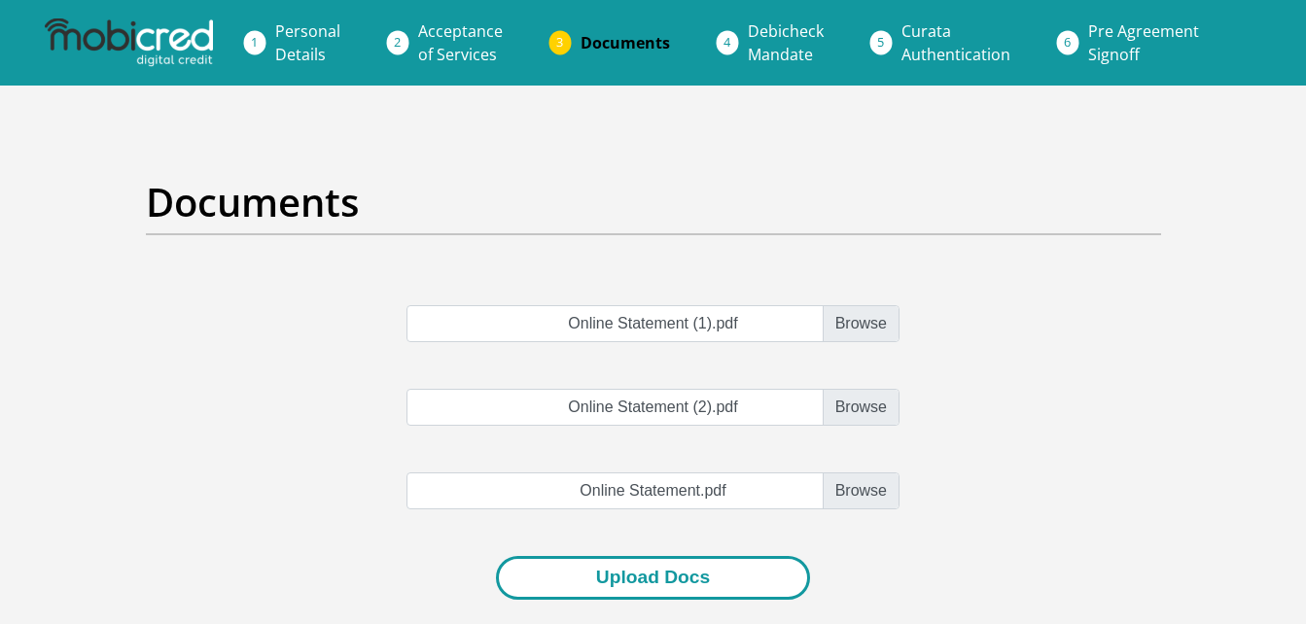
click at [713, 584] on button "Upload Docs" at bounding box center [653, 578] width 314 height 44
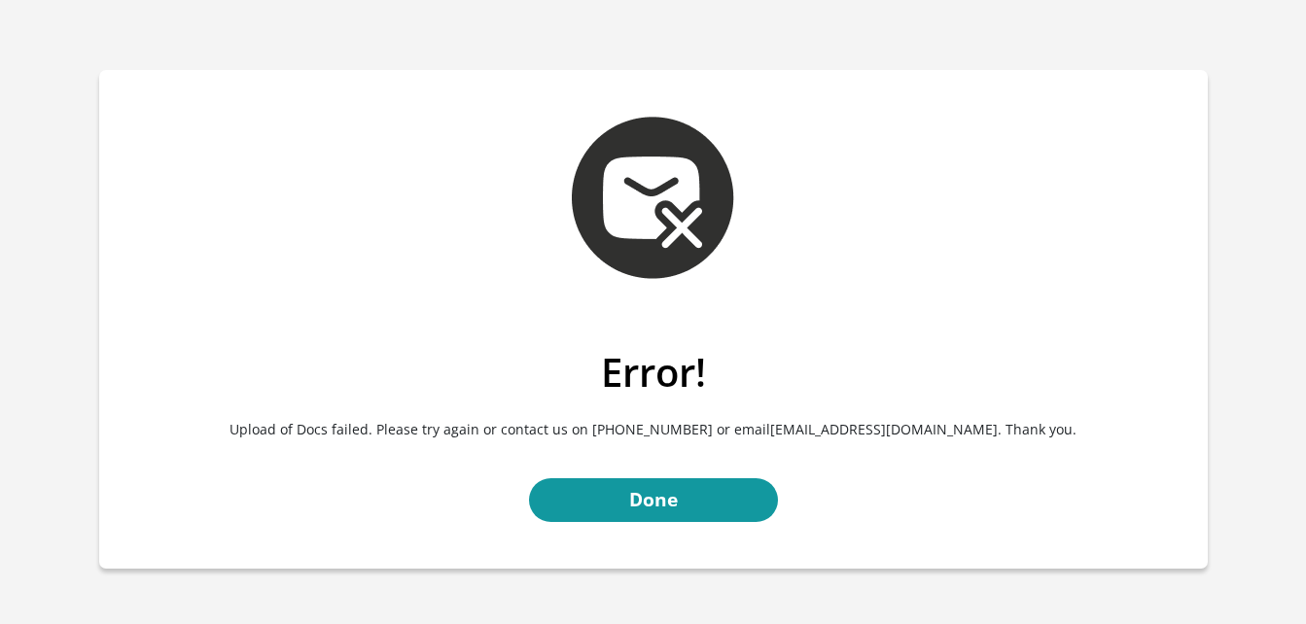
click at [652, 195] on img at bounding box center [653, 198] width 162 height 162
